Goal: Task Accomplishment & Management: Manage account settings

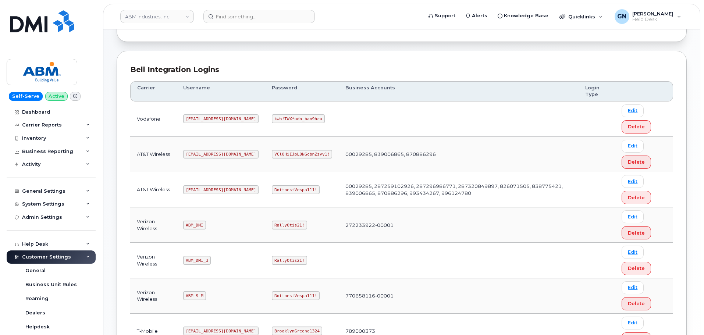
scroll to position [110, 0]
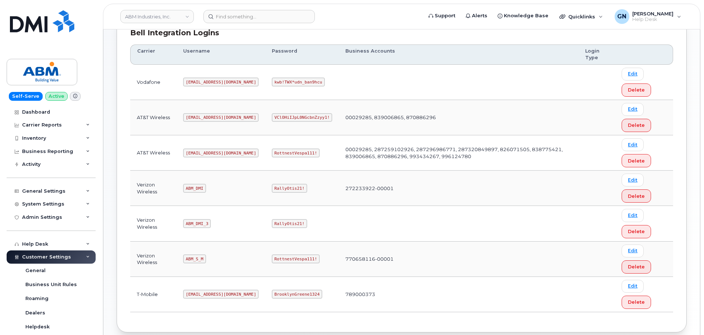
click at [196, 258] on code "ABM_S_M" at bounding box center [194, 258] width 22 height 9
copy code "ABM_S_M"
click at [272, 256] on code "RottnestVespa111!" at bounding box center [296, 258] width 48 height 9
click at [272, 260] on code "RottnestVespa111!" at bounding box center [296, 258] width 48 height 9
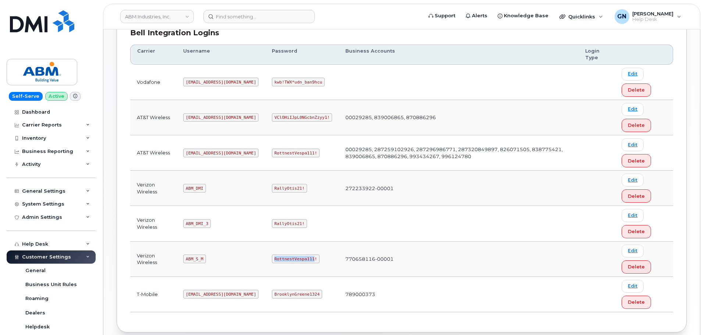
click at [272, 260] on code "RottnestVespa111!" at bounding box center [296, 258] width 48 height 9
copy code "RottnestVespa111!"
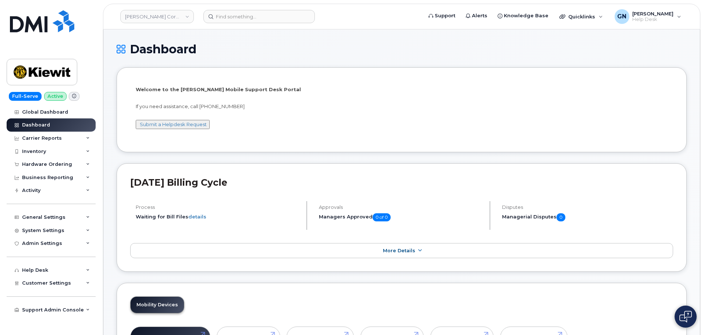
click at [243, 24] on header "Kiewit Corporation Support Alerts Knowledge Base Quicklinks Suspend / Cancel De…" at bounding box center [401, 17] width 597 height 26
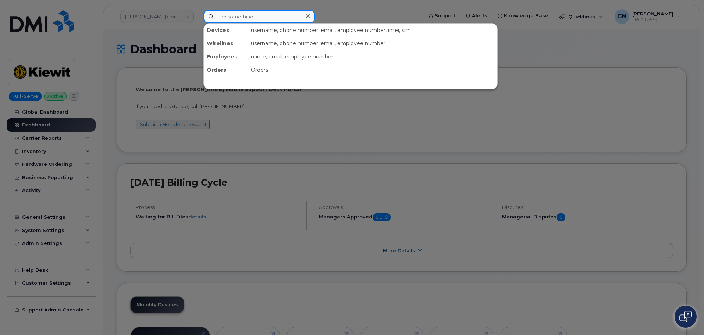
click at [246, 18] on input at bounding box center [258, 16] width 111 height 13
paste input "2817325290"
type input "2817325290"
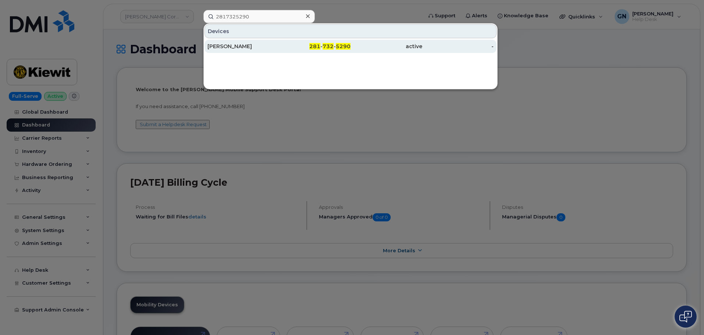
click at [276, 48] on div "[PERSON_NAME]" at bounding box center [243, 46] width 72 height 7
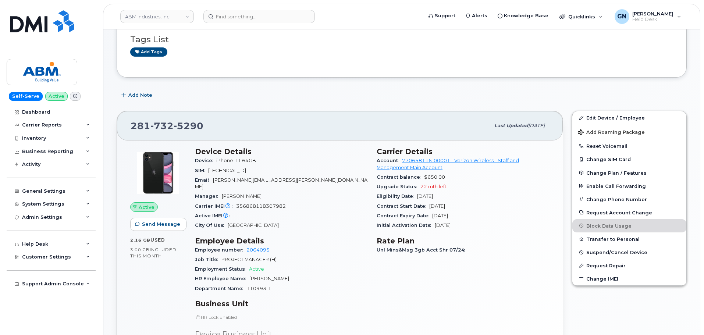
scroll to position [74, 0]
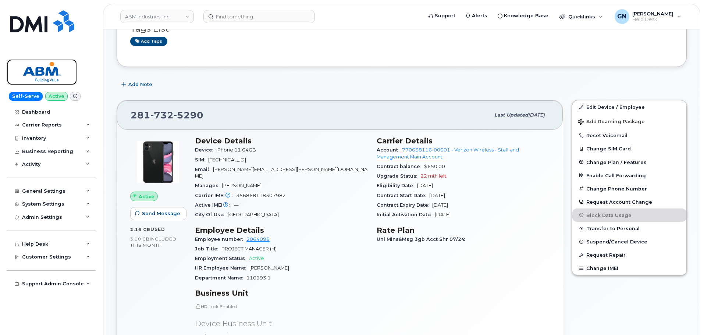
click at [55, 66] on img at bounding box center [42, 71] width 57 height 21
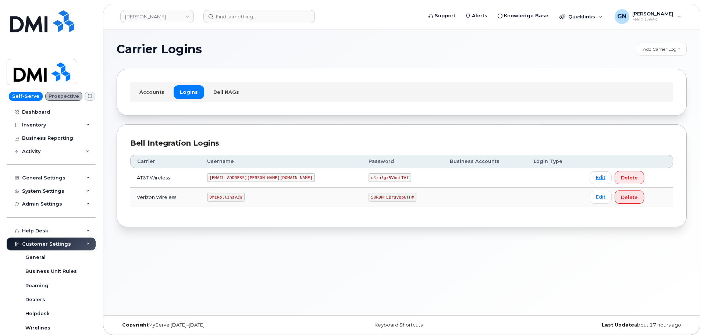
click at [247, 175] on code "MS-Rollins@dminc.com" at bounding box center [261, 177] width 108 height 9
click at [246, 177] on code "MS-Rollins@dminc.com" at bounding box center [261, 177] width 108 height 9
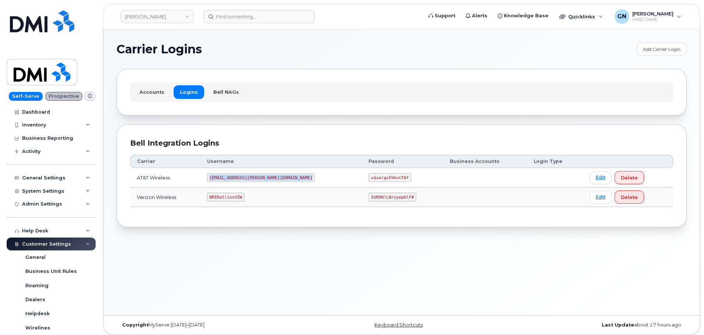
copy code "MS-Rollins@dminc.com"
click at [368, 179] on code "u$za!gx5VbntTAf" at bounding box center [389, 177] width 43 height 9
click at [368, 178] on code "u$za!gx5VbntTAf" at bounding box center [389, 177] width 43 height 9
copy code "u$za!gx5VbntTAf"
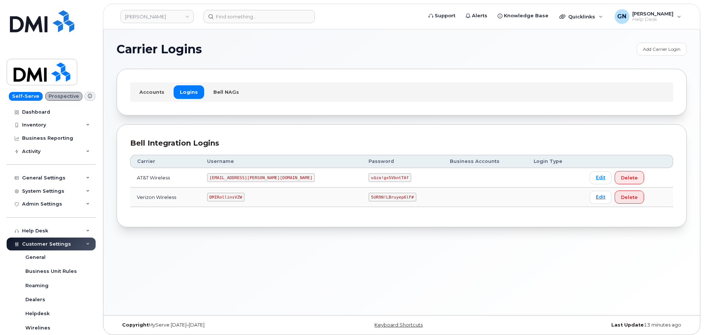
click at [242, 197] on code "DMIRollinsVZW" at bounding box center [226, 197] width 38 height 9
copy code "DMIRollinsVZW"
click at [368, 195] on code "5UR9N!LBruyep6lF#" at bounding box center [392, 197] width 48 height 9
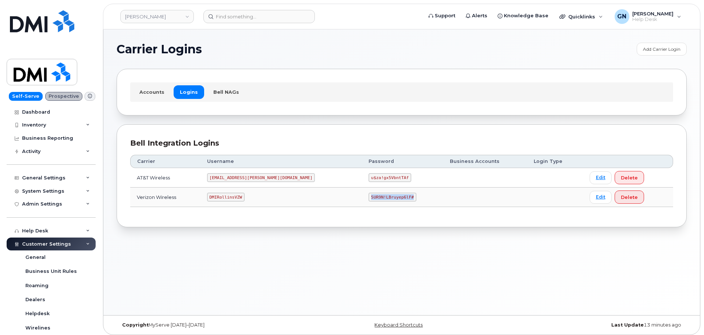
click at [368, 195] on code "5UR9N!LBruyep6lF#" at bounding box center [392, 197] width 48 height 9
copy code "5UR9N!LBruyep6lF#"
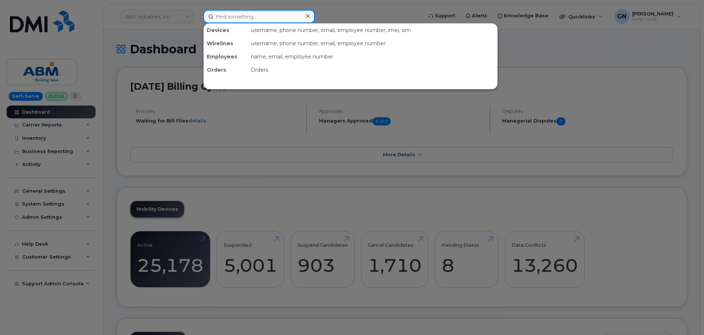
click at [224, 18] on input at bounding box center [258, 16] width 111 height 13
paste input "5873993741"
type input "5873993741"
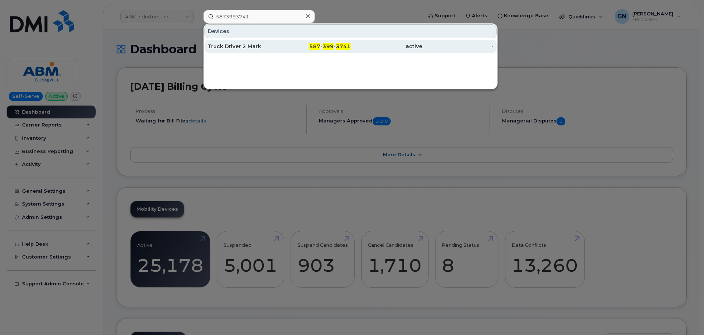
click at [256, 48] on div "Truck Driver 2 Mark" at bounding box center [243, 46] width 72 height 7
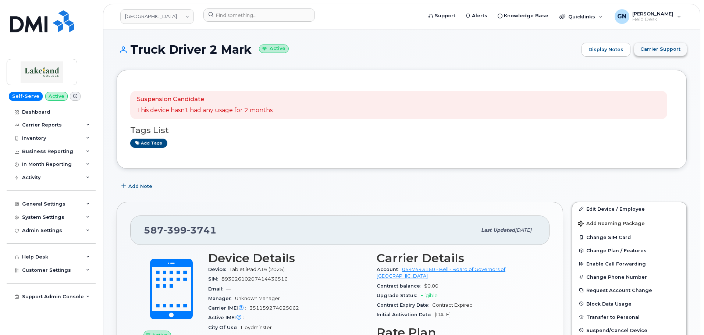
click at [674, 50] on span "Carrier Support" at bounding box center [660, 49] width 40 height 7
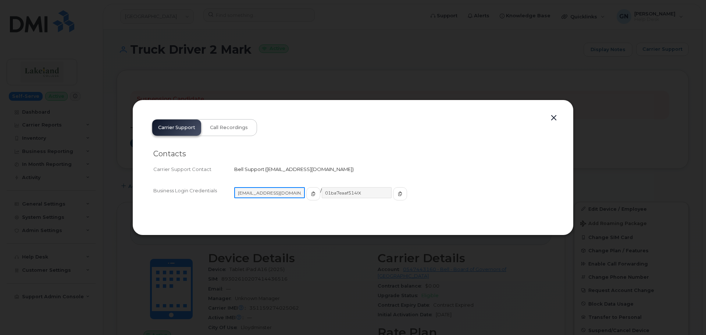
click at [253, 192] on input "[EMAIL_ADDRESS][DOMAIN_NAME]" at bounding box center [269, 192] width 71 height 11
click at [310, 194] on icon "button" at bounding box center [312, 194] width 4 height 4
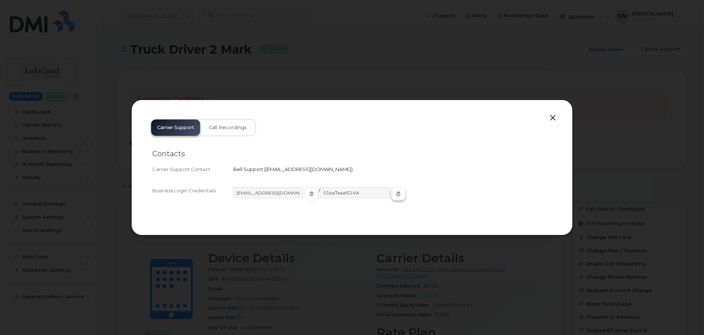
click at [391, 196] on button "button" at bounding box center [398, 193] width 14 height 13
click at [553, 116] on button "button" at bounding box center [552, 118] width 11 height 10
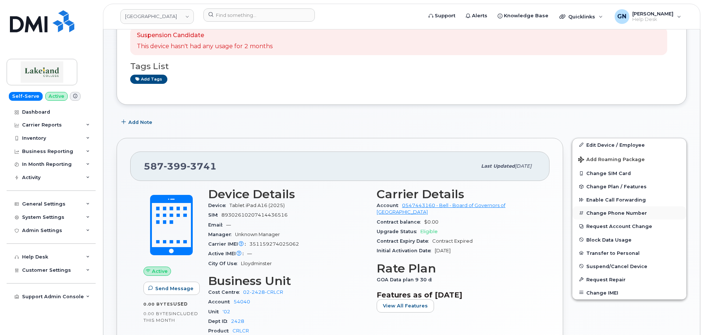
scroll to position [74, 0]
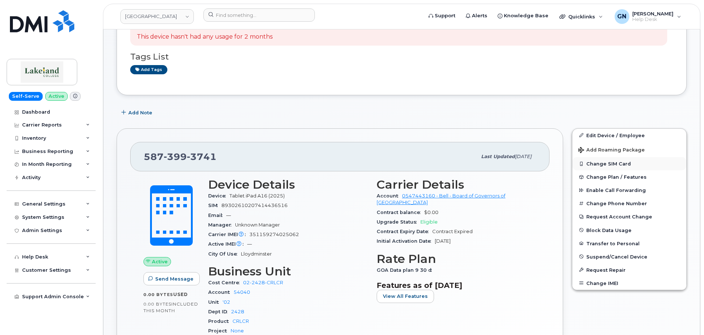
click at [595, 163] on button "Change SIM Card" at bounding box center [629, 163] width 114 height 13
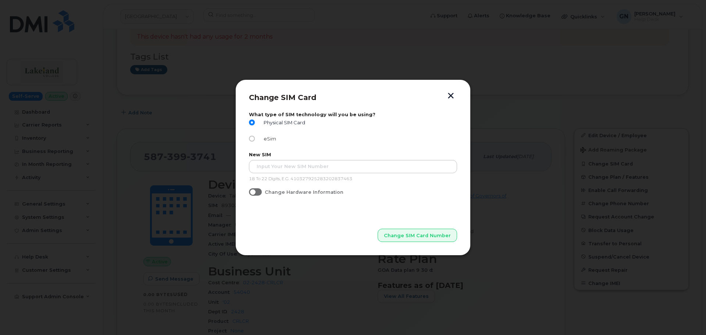
click at [250, 137] on div "Change SIM Card What type of SIM technology will you be using? Physical SIM Car…" at bounding box center [352, 167] width 235 height 177
click at [250, 138] on input "eSim" at bounding box center [252, 139] width 6 height 6
radio input "true"
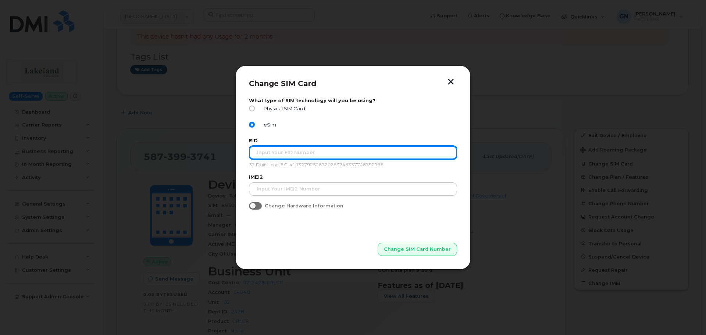
click at [300, 159] on input "text" at bounding box center [353, 152] width 208 height 13
paste input "89049032007408888700202660846941"
type input "89049032007408888700202660846941"
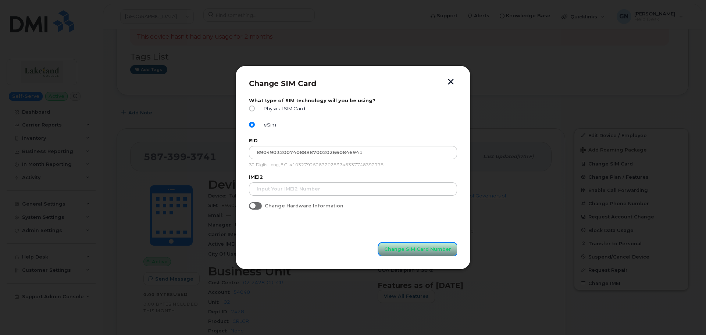
click at [401, 251] on span "Change SIM Card Number" at bounding box center [417, 249] width 67 height 7
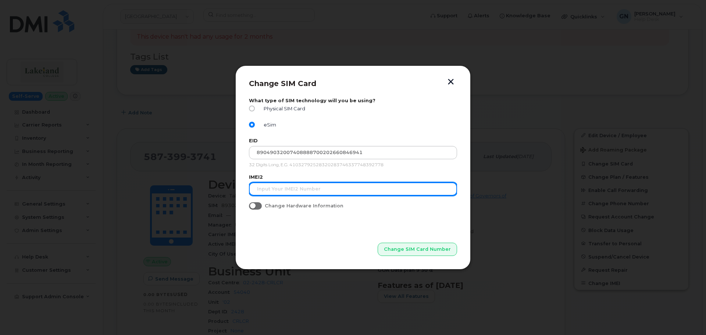
click at [313, 189] on input "text" at bounding box center [353, 188] width 208 height 13
paste input "351159274025062"
type input "351159274025062"
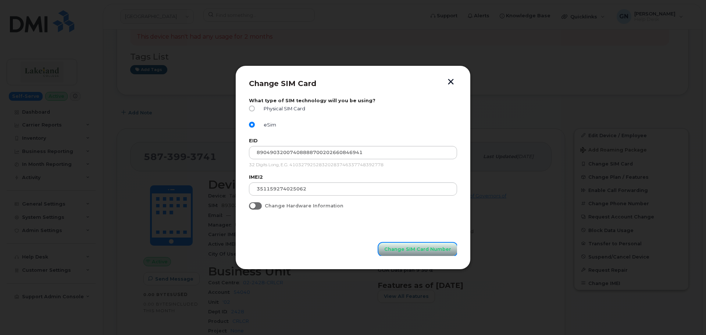
click at [411, 250] on span "Change SIM Card Number" at bounding box center [417, 249] width 67 height 7
click at [407, 250] on span "Change SIM Card Number" at bounding box center [417, 249] width 67 height 7
click at [451, 83] on button "button" at bounding box center [450, 83] width 11 height 8
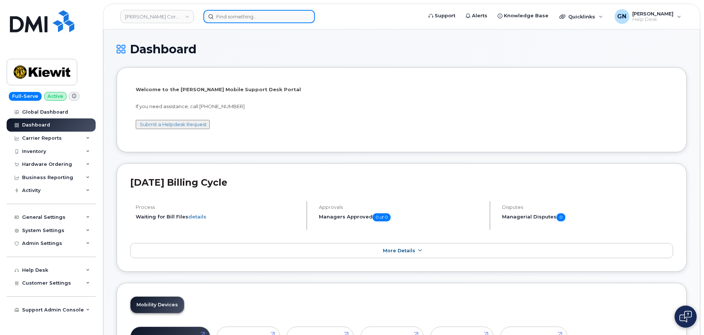
click at [242, 19] on input at bounding box center [258, 16] width 111 height 13
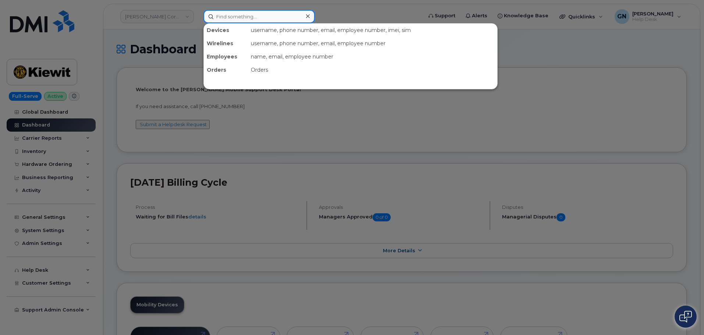
paste input "297842"
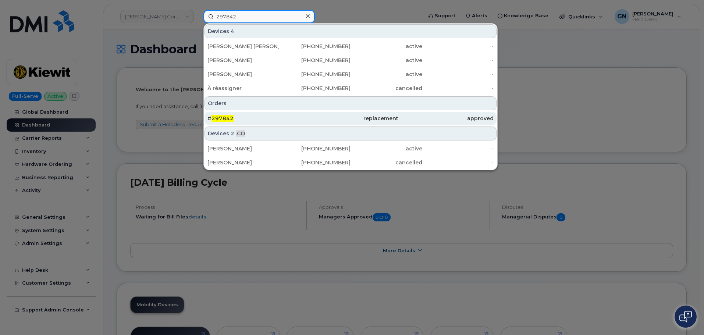
type input "297842"
click at [263, 121] on div "# 297842" at bounding box center [254, 118] width 95 height 7
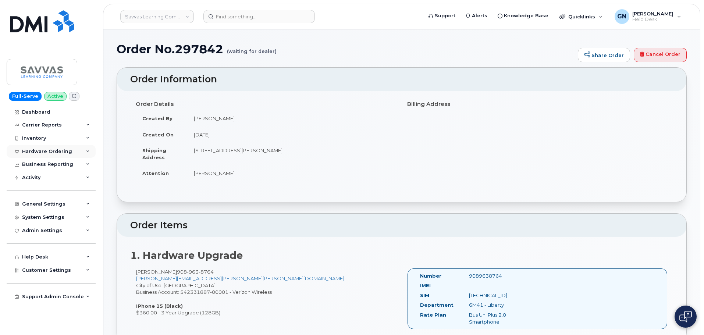
click at [56, 153] on div "Hardware Ordering" at bounding box center [47, 152] width 50 height 6
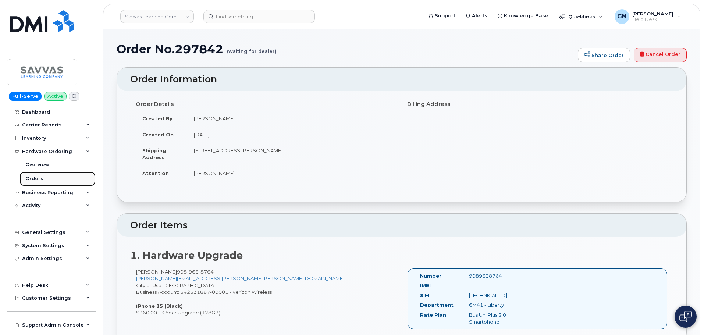
click at [51, 175] on link "Orders" at bounding box center [57, 179] width 76 height 14
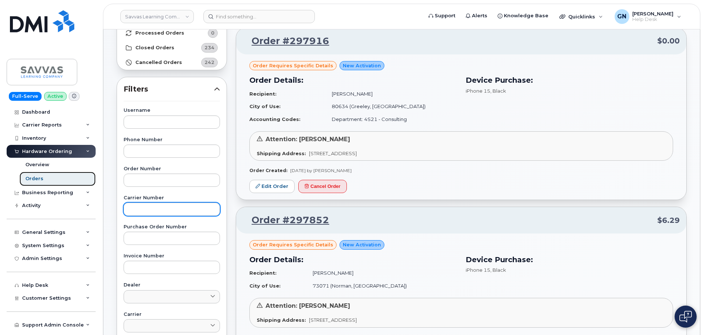
scroll to position [110, 0]
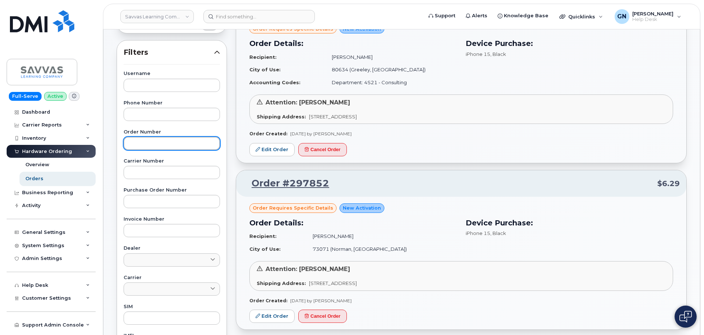
click at [150, 146] on input "text" at bounding box center [172, 143] width 96 height 13
paste input "297842"
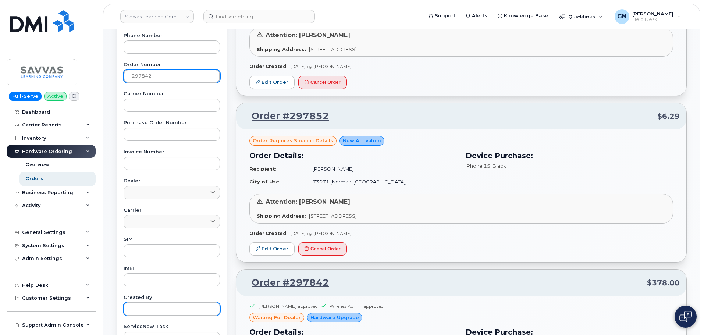
scroll to position [257, 0]
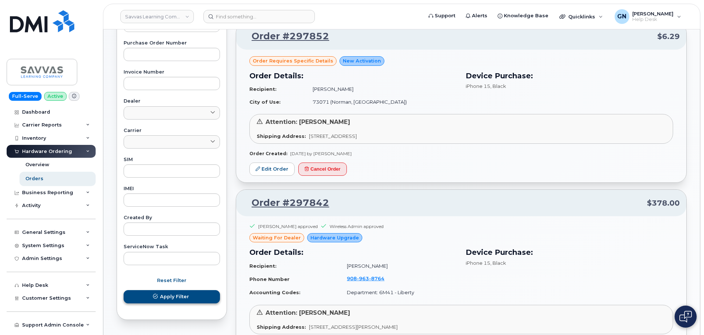
type input "297842"
click at [168, 299] on span "Apply Filter" at bounding box center [174, 296] width 29 height 7
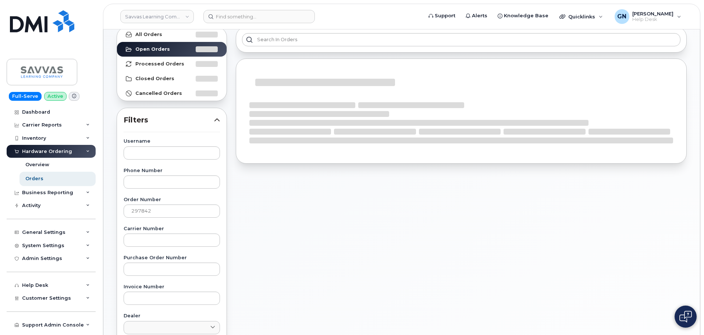
scroll to position [0, 0]
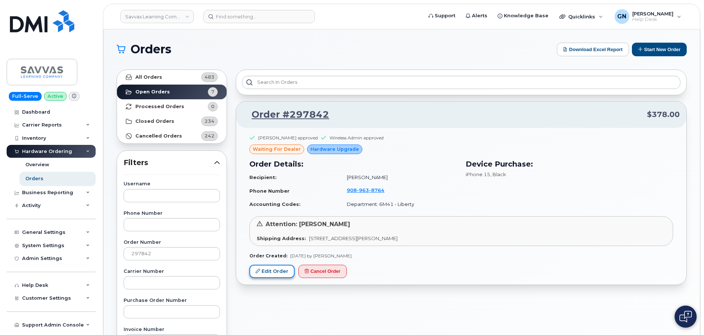
drag, startPoint x: 264, startPoint y: 273, endPoint x: 278, endPoint y: 265, distance: 15.5
click at [265, 273] on link "Edit Order" at bounding box center [271, 272] width 45 height 14
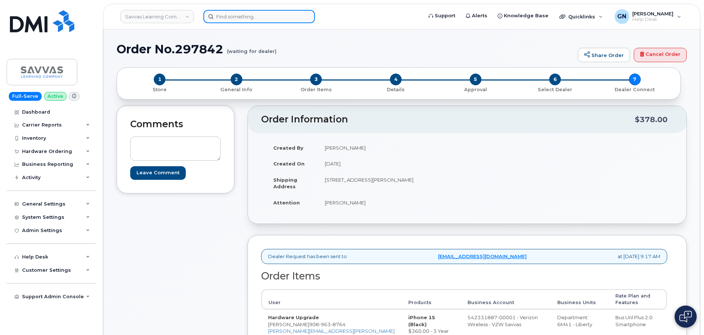
click at [247, 18] on input at bounding box center [258, 16] width 111 height 13
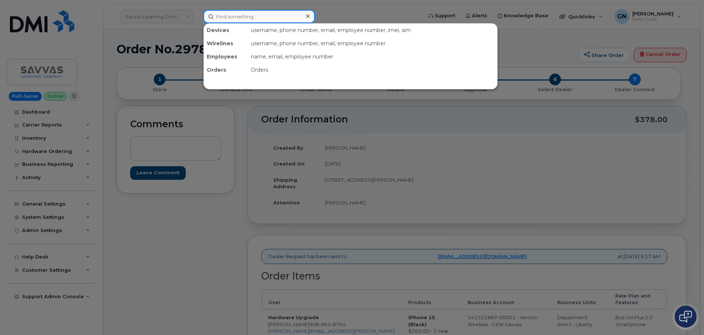
paste input "9082627336"
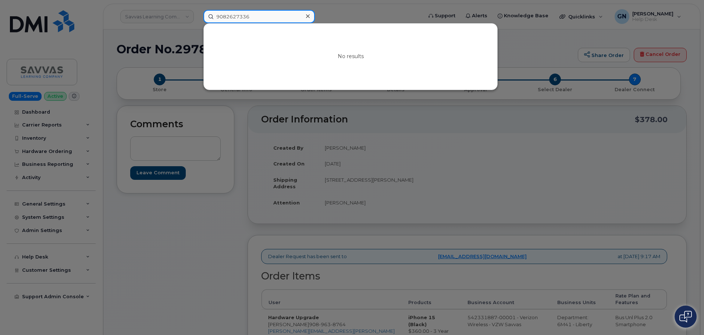
click at [252, 15] on input "9082627336" at bounding box center [258, 16] width 111 height 13
paste input "-963-8764"
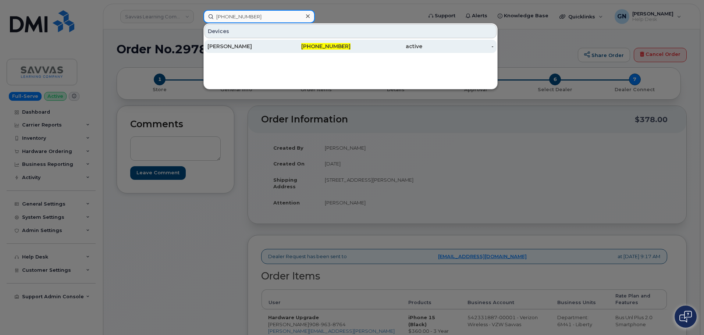
type input "908-963-8764"
click at [288, 48] on div "908-963-8764" at bounding box center [315, 46] width 72 height 7
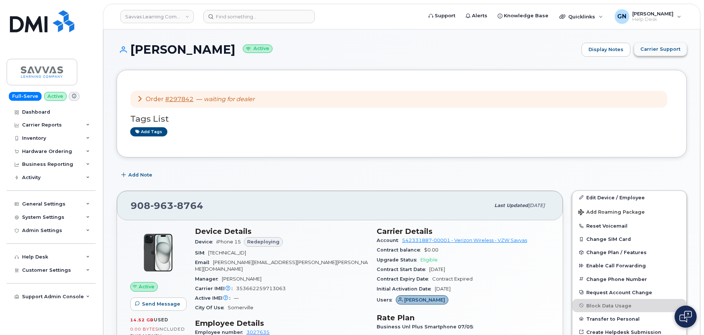
click at [672, 48] on span "Carrier Support" at bounding box center [660, 49] width 40 height 7
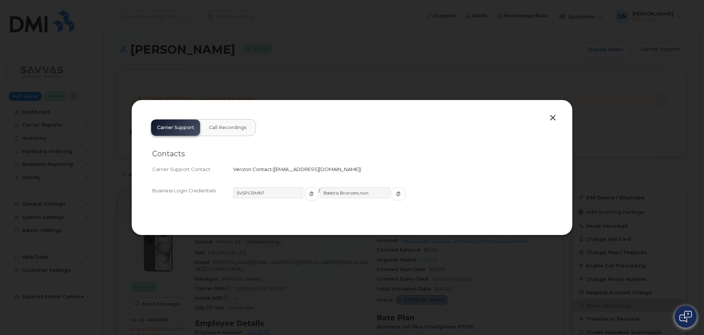
click at [552, 117] on button "button" at bounding box center [552, 118] width 11 height 10
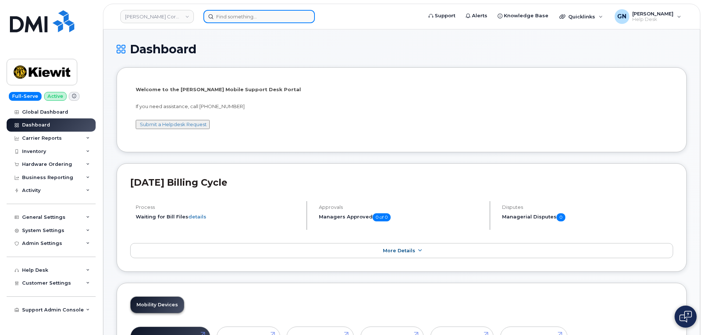
click at [243, 19] on input at bounding box center [258, 16] width 111 height 13
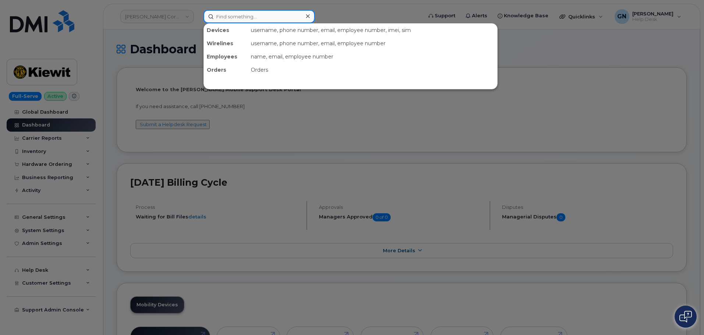
paste input "913-448-0699"
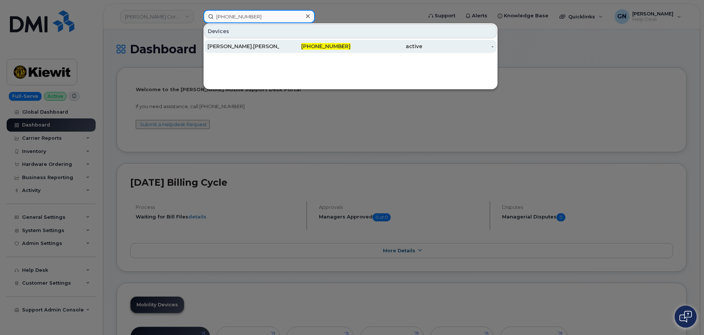
type input "913-448-0699"
click at [279, 43] on div "Patrick.Reilly" at bounding box center [315, 46] width 72 height 13
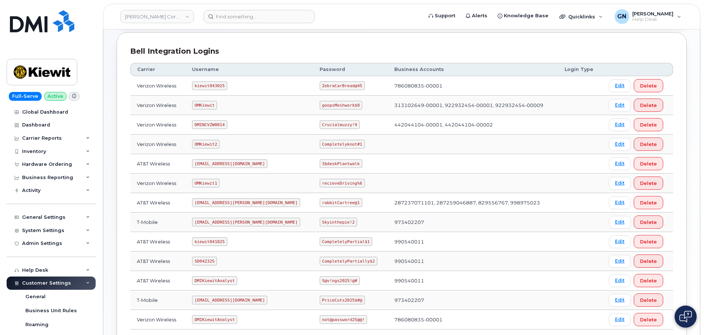
scroll to position [74, 0]
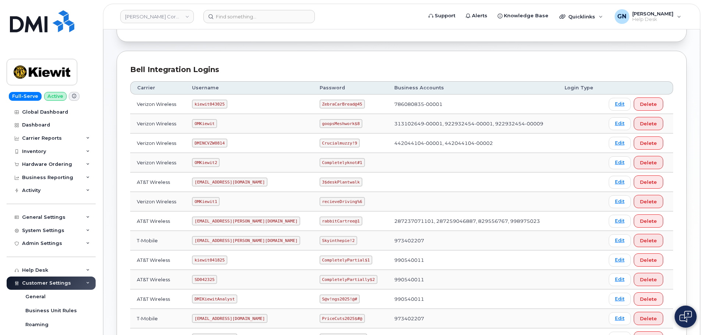
click at [207, 106] on code "kiewit043025" at bounding box center [209, 104] width 35 height 9
copy code "kiewit043025"
click at [323, 100] on code "ZebraCarBread@45" at bounding box center [342, 104] width 45 height 9
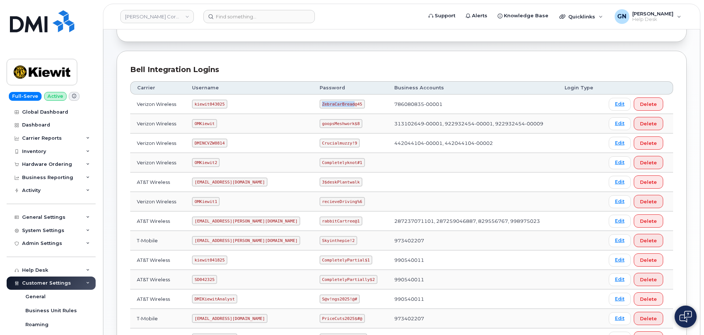
click at [322, 104] on code "ZebraCarBread@45" at bounding box center [342, 104] width 45 height 9
click at [322, 103] on code "ZebraCarBread@45" at bounding box center [342, 104] width 45 height 9
click at [321, 103] on code "ZebraCarBread@45" at bounding box center [342, 104] width 45 height 9
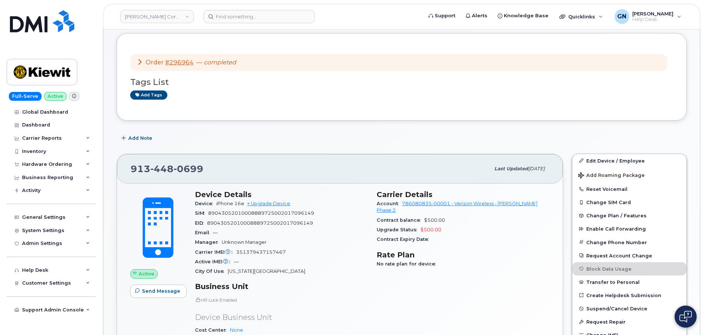
scroll to position [74, 0]
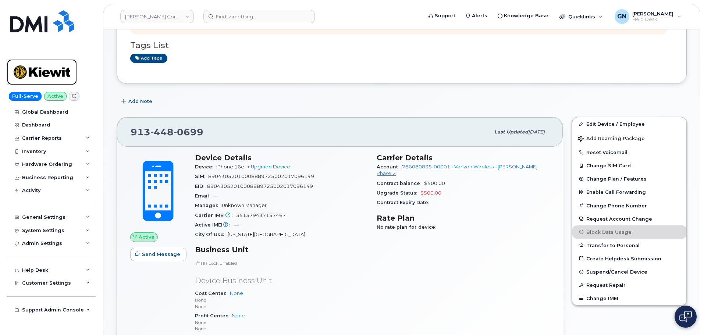
click at [60, 68] on img at bounding box center [42, 71] width 57 height 21
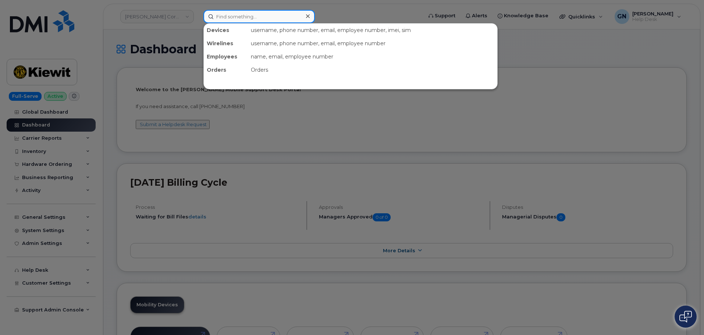
click at [242, 21] on input at bounding box center [258, 16] width 111 height 13
paste input "9148158248"
type input "9148158248"
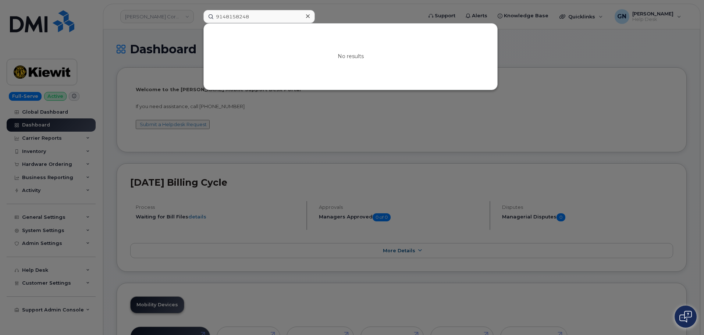
click at [307, 16] on icon at bounding box center [308, 16] width 4 height 6
